Goal: Book appointment/travel/reservation

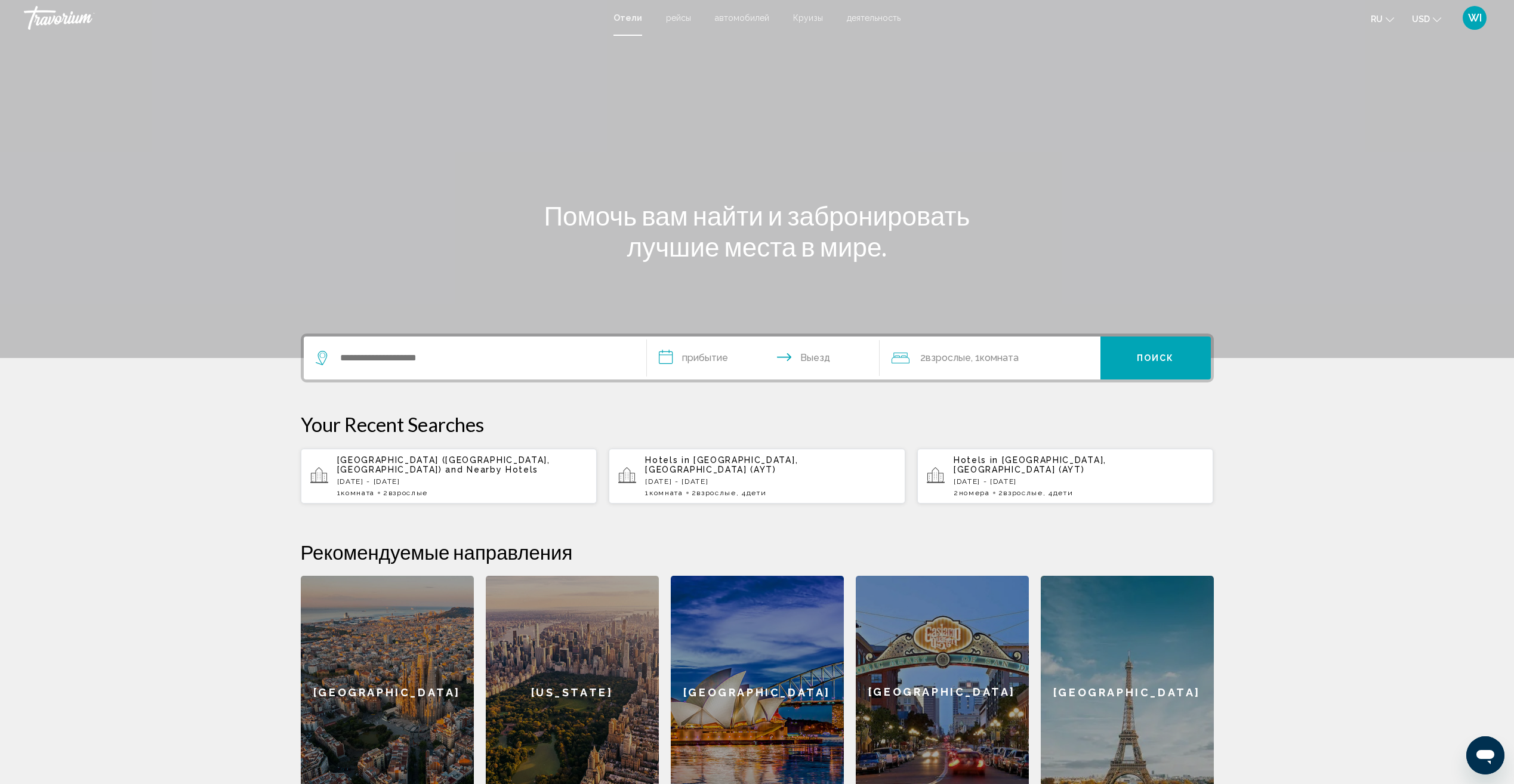
click at [874, 21] on span "деятельность" at bounding box center [874, 18] width 54 height 9
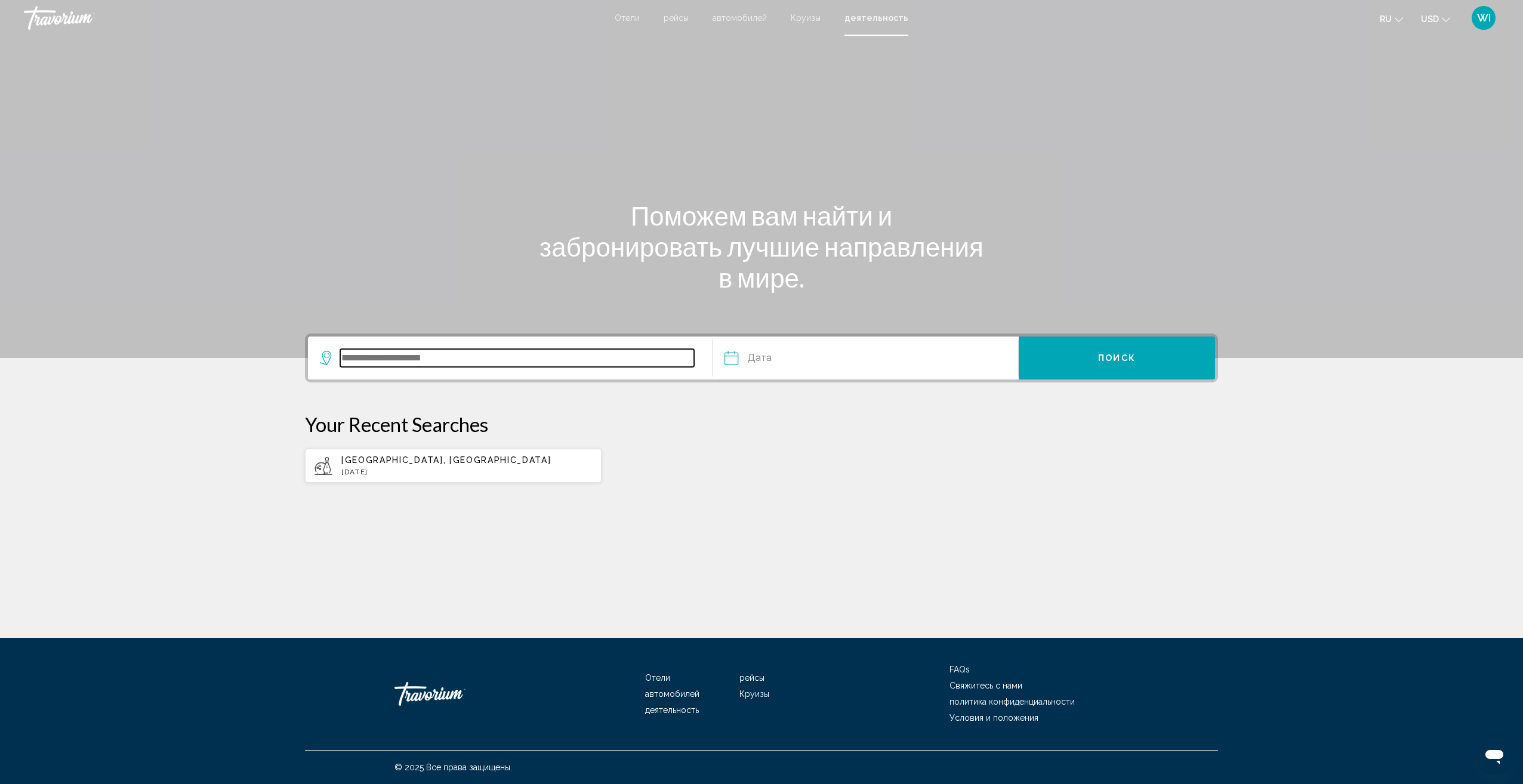
click at [560, 364] on input "Search widget" at bounding box center [517, 358] width 354 height 18
click at [462, 467] on div "[GEOGRAPHIC_DATA], [GEOGRAPHIC_DATA] [DATE]" at bounding box center [466, 466] width 250 height 21
type input "**********"
